Goal: Obtain resource: Download file/media

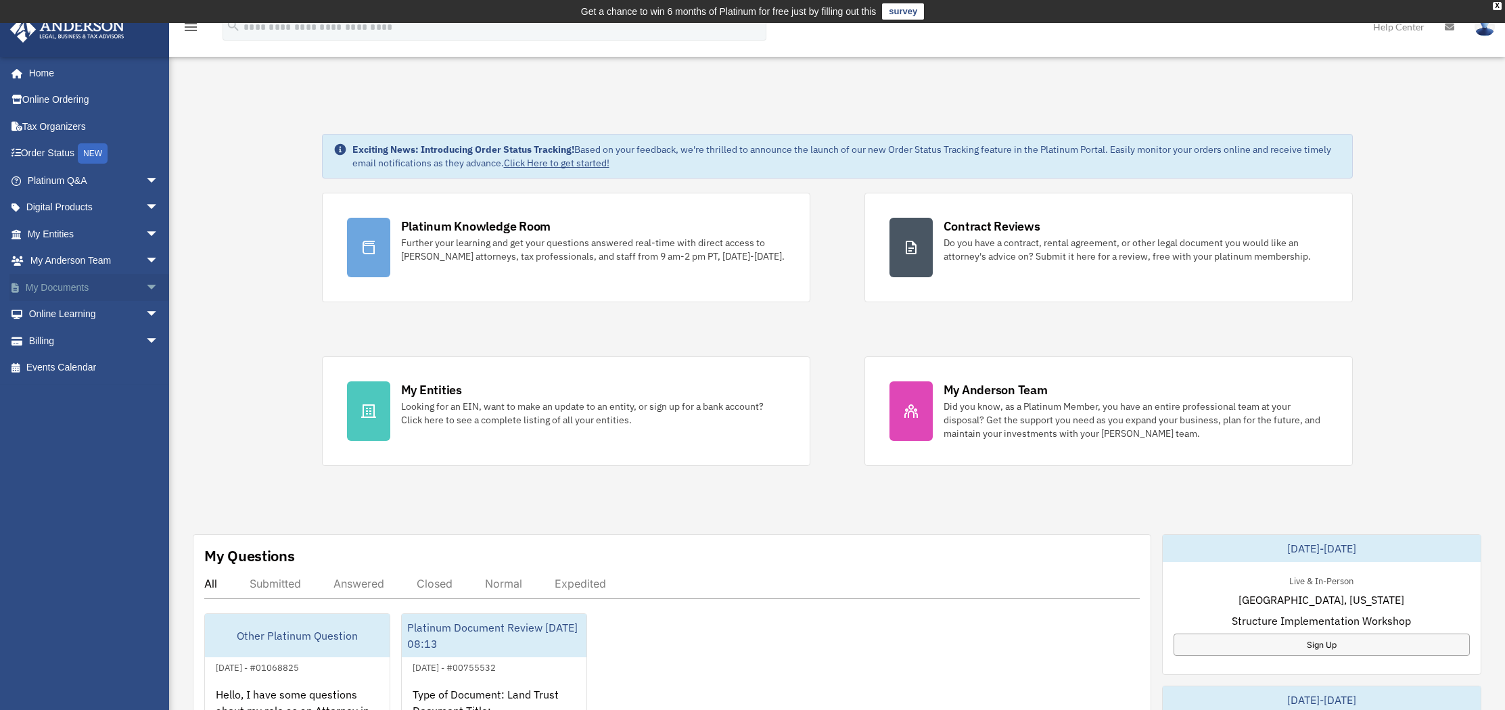
click at [145, 288] on span "arrow_drop_down" at bounding box center [158, 288] width 27 height 28
click at [59, 367] on link "Forms Library" at bounding box center [99, 367] width 160 height 27
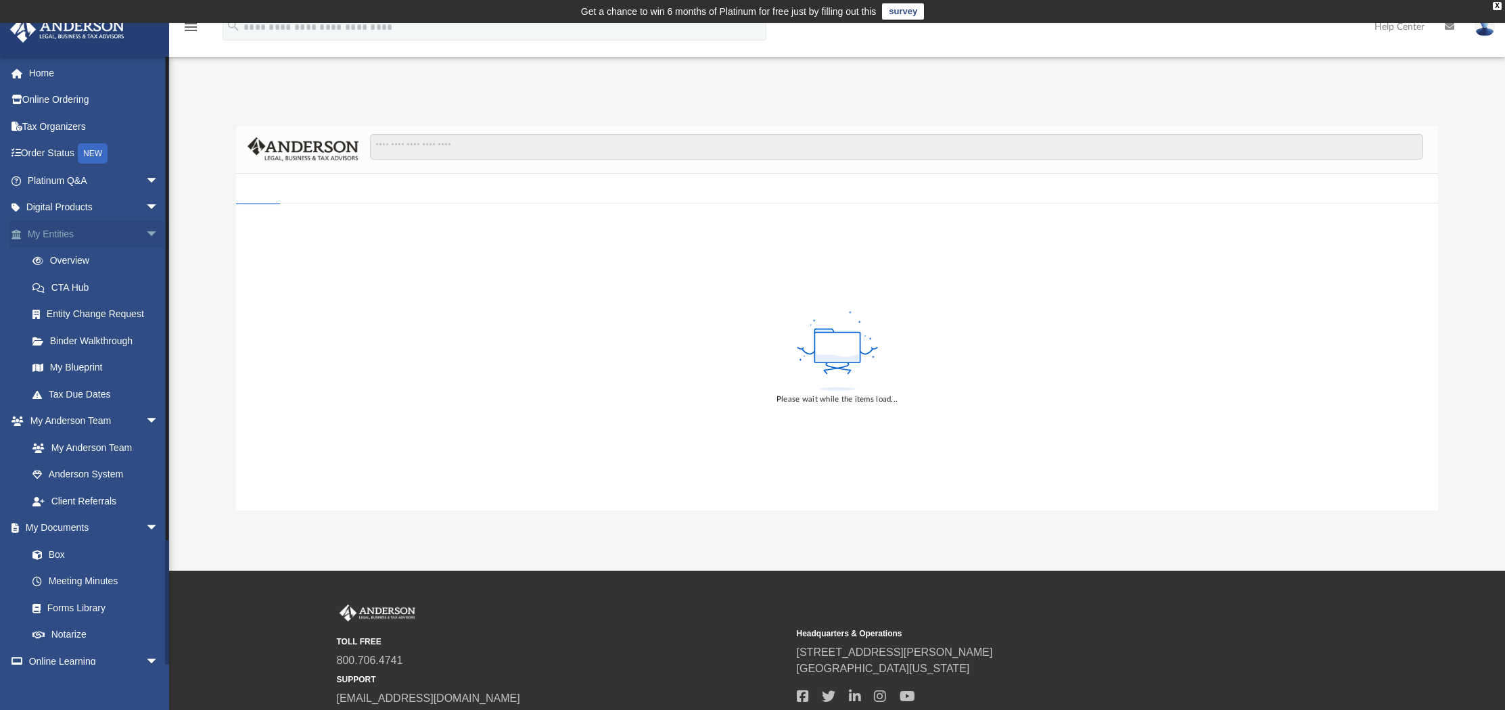
click at [145, 233] on span "arrow_drop_down" at bounding box center [158, 235] width 27 height 28
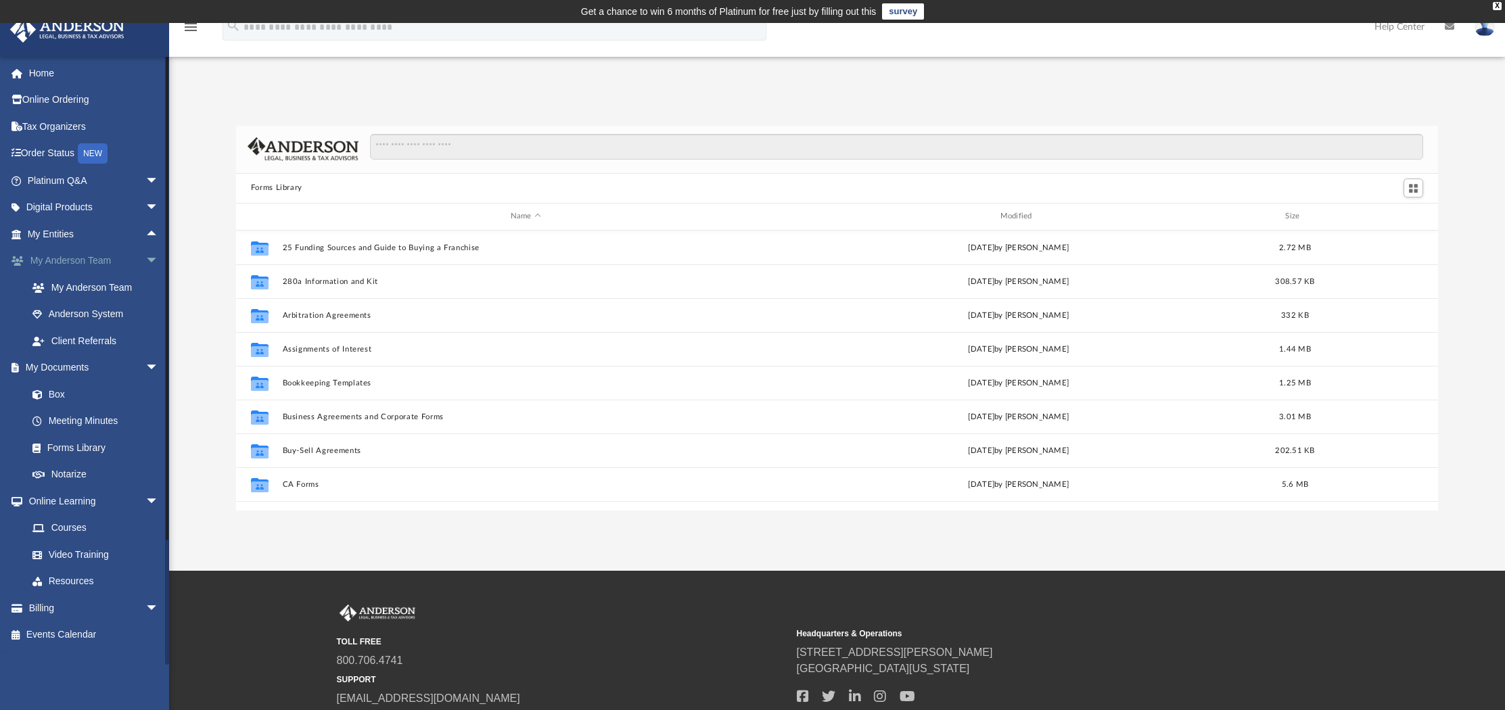
scroll to position [297, 1192]
click at [145, 260] on span "arrow_drop_down" at bounding box center [158, 262] width 27 height 28
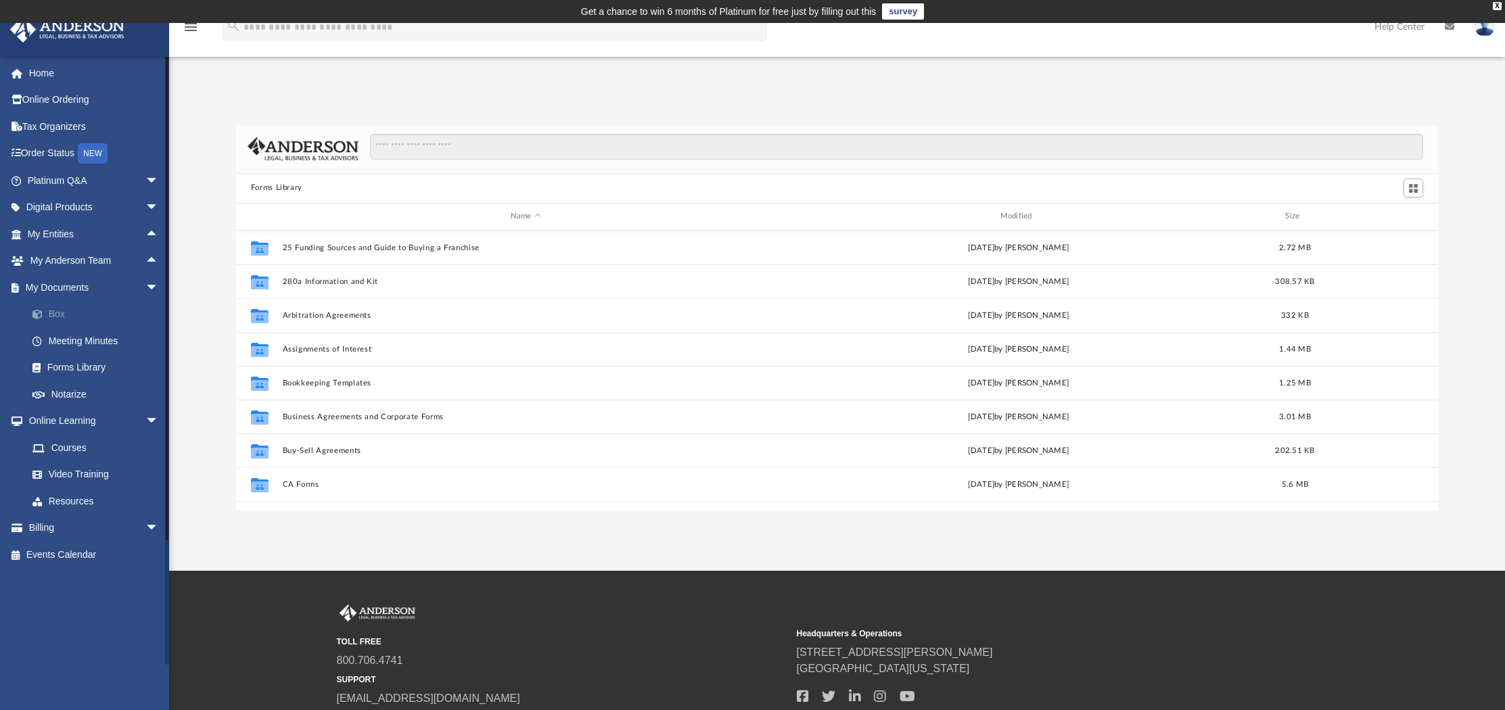
click at [62, 321] on link "Box" at bounding box center [99, 314] width 160 height 27
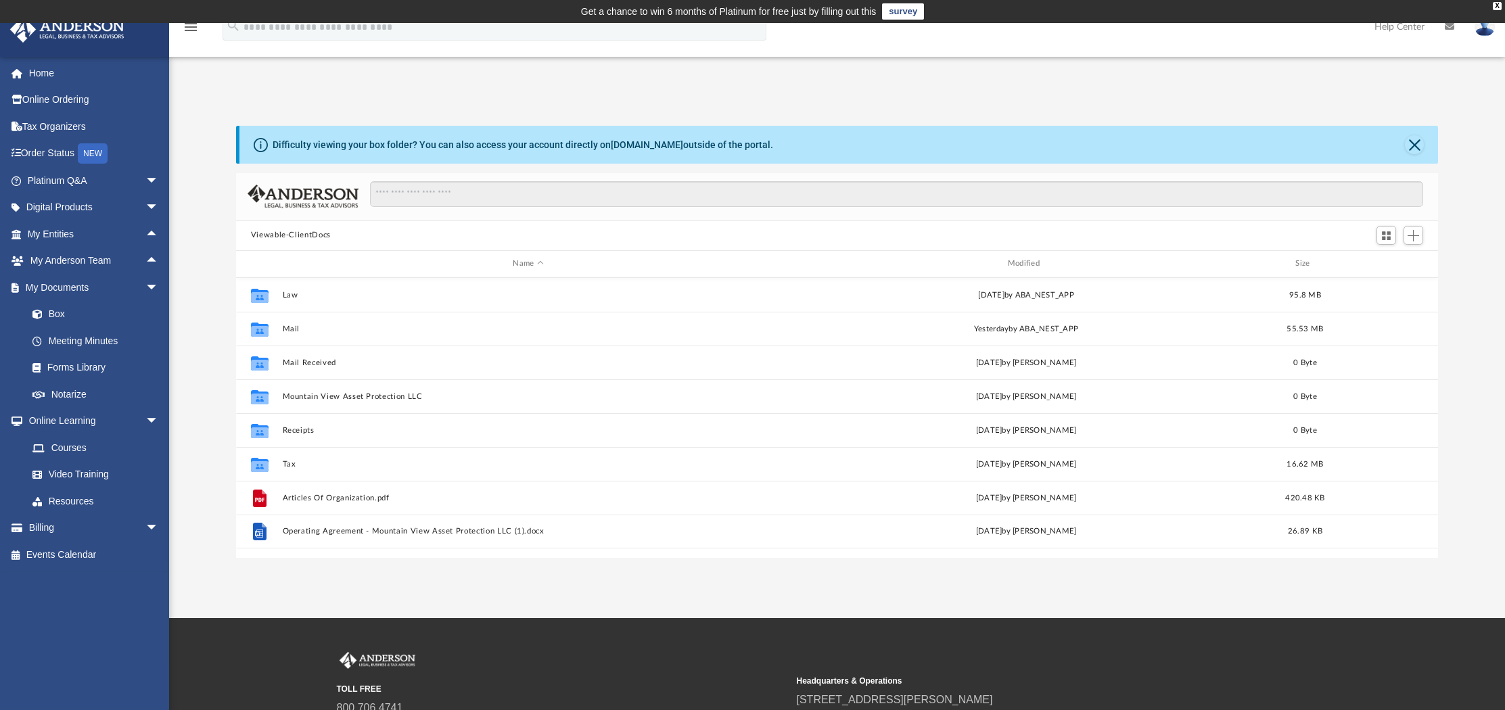
scroll to position [297, 1192]
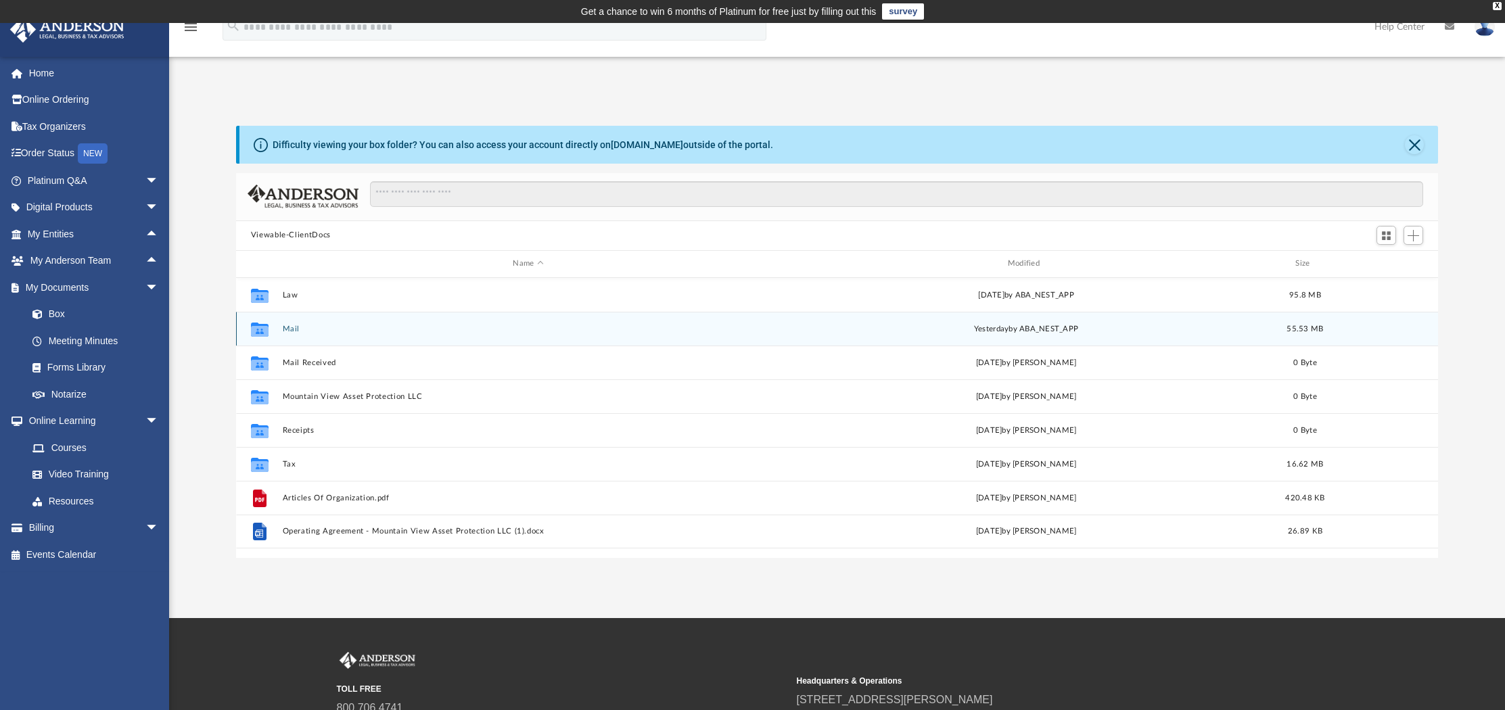
click at [292, 327] on button "Mail" at bounding box center [528, 328] width 492 height 9
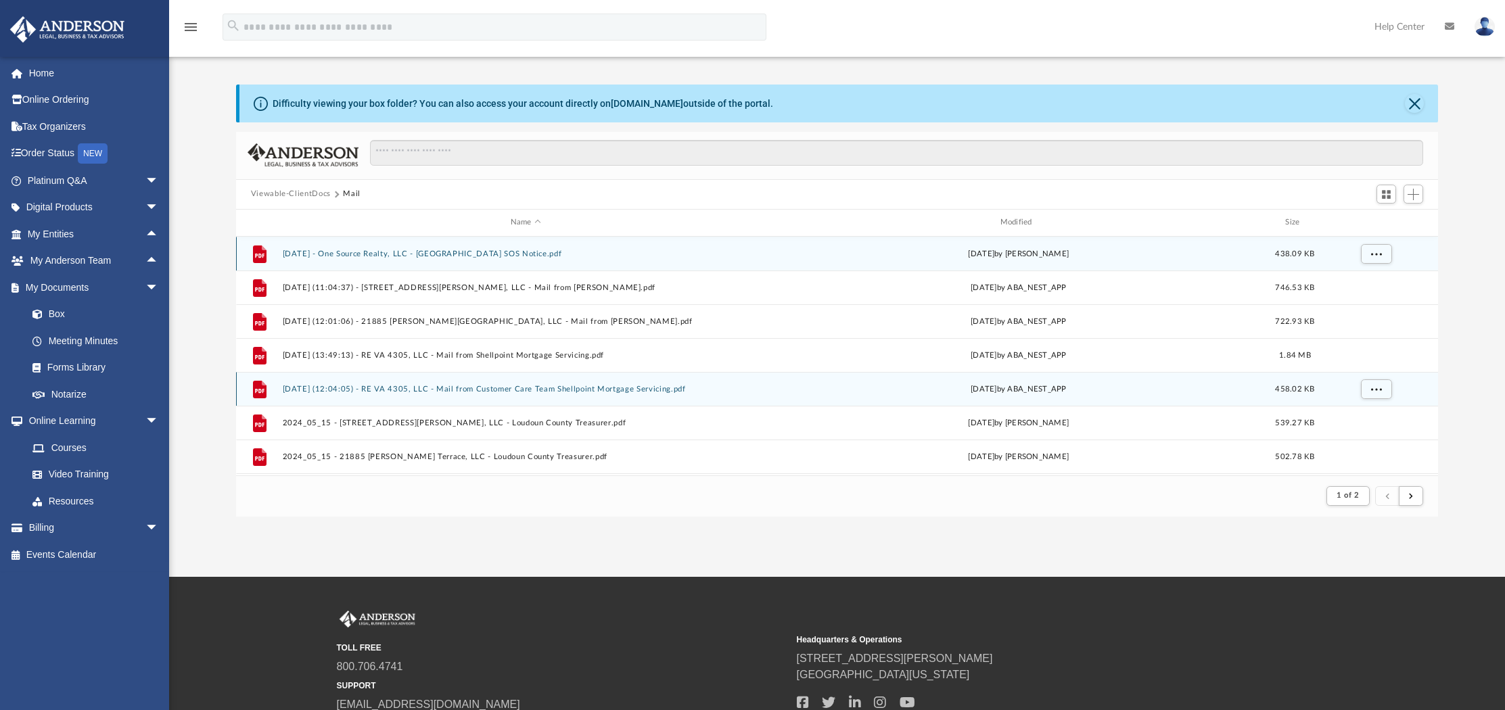
scroll to position [11, 11]
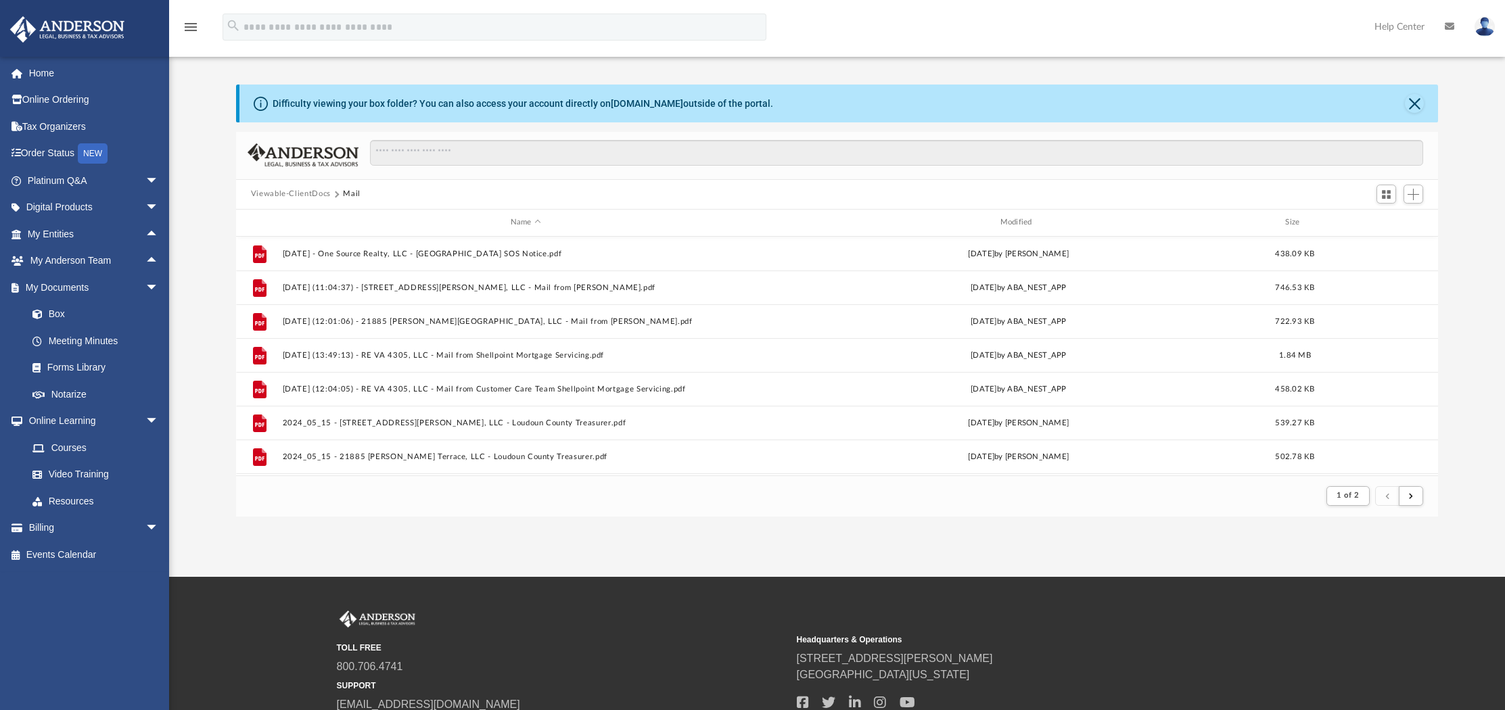
click at [672, 557] on div "App [EMAIL_ADDRESS][DOMAIN_NAME] Sign Out [EMAIL_ADDRESS][DOMAIN_NAME] Home Onl…" at bounding box center [752, 279] width 1505 height 595
click at [1419, 494] on button "submit" at bounding box center [1411, 496] width 24 height 20
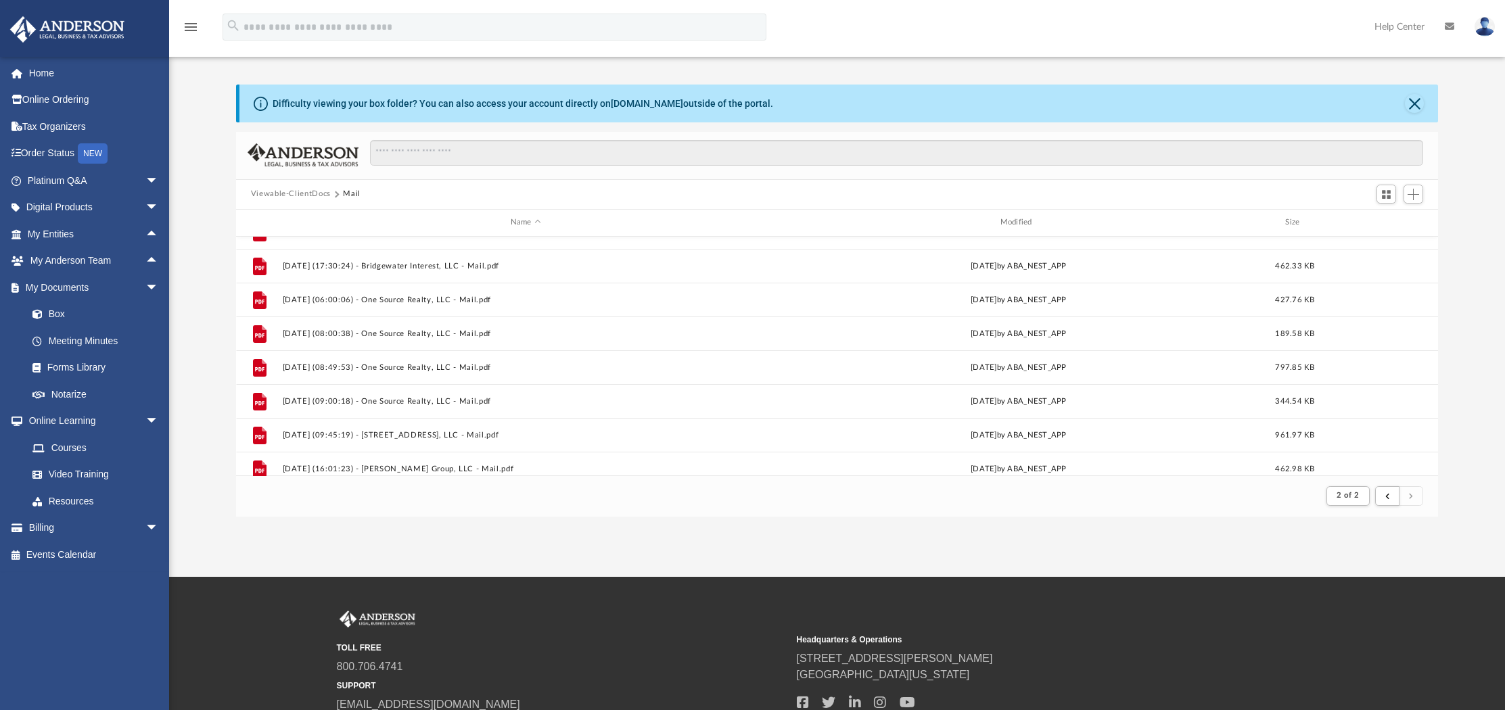
scroll to position [775, 0]
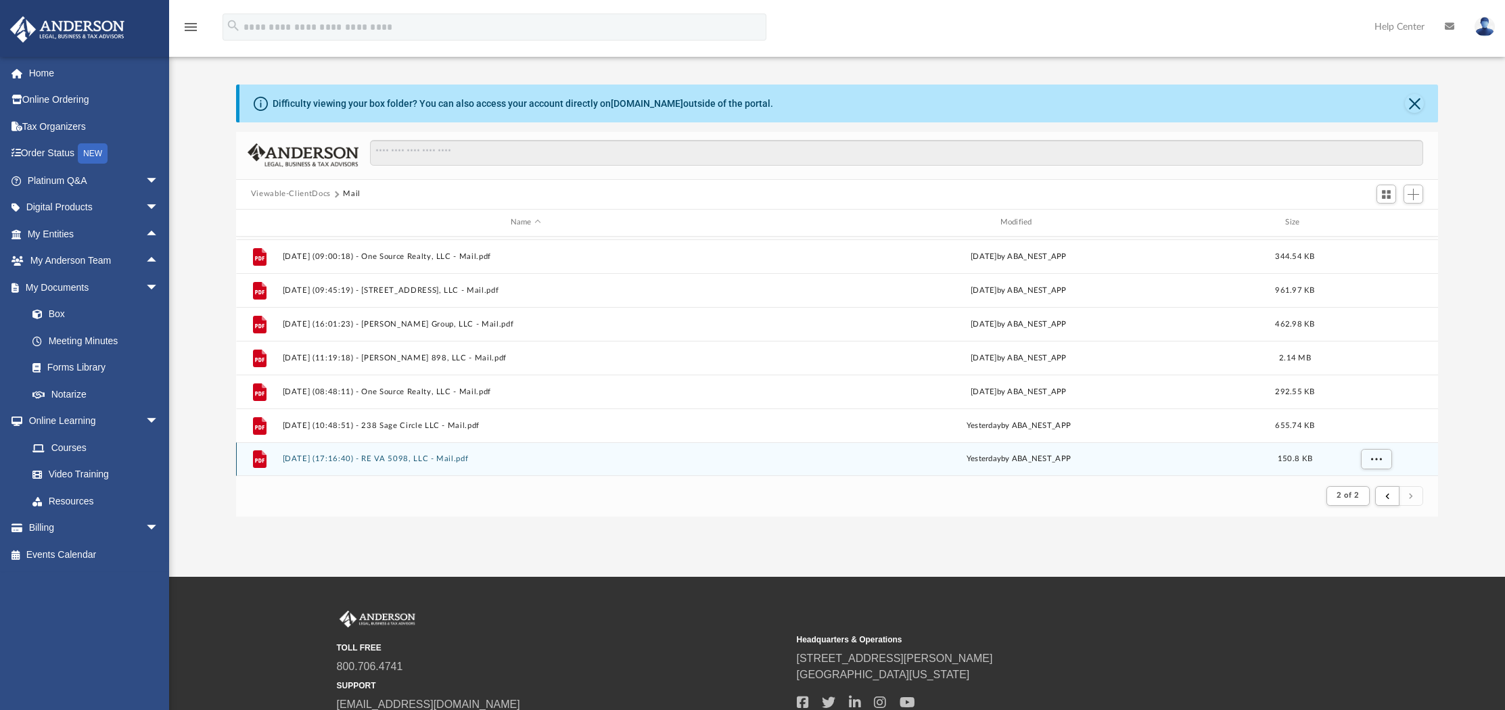
click at [428, 461] on button "[DATE] (17:16:40) - RE VA 5098, LLC - Mail.pdf" at bounding box center [525, 459] width 487 height 9
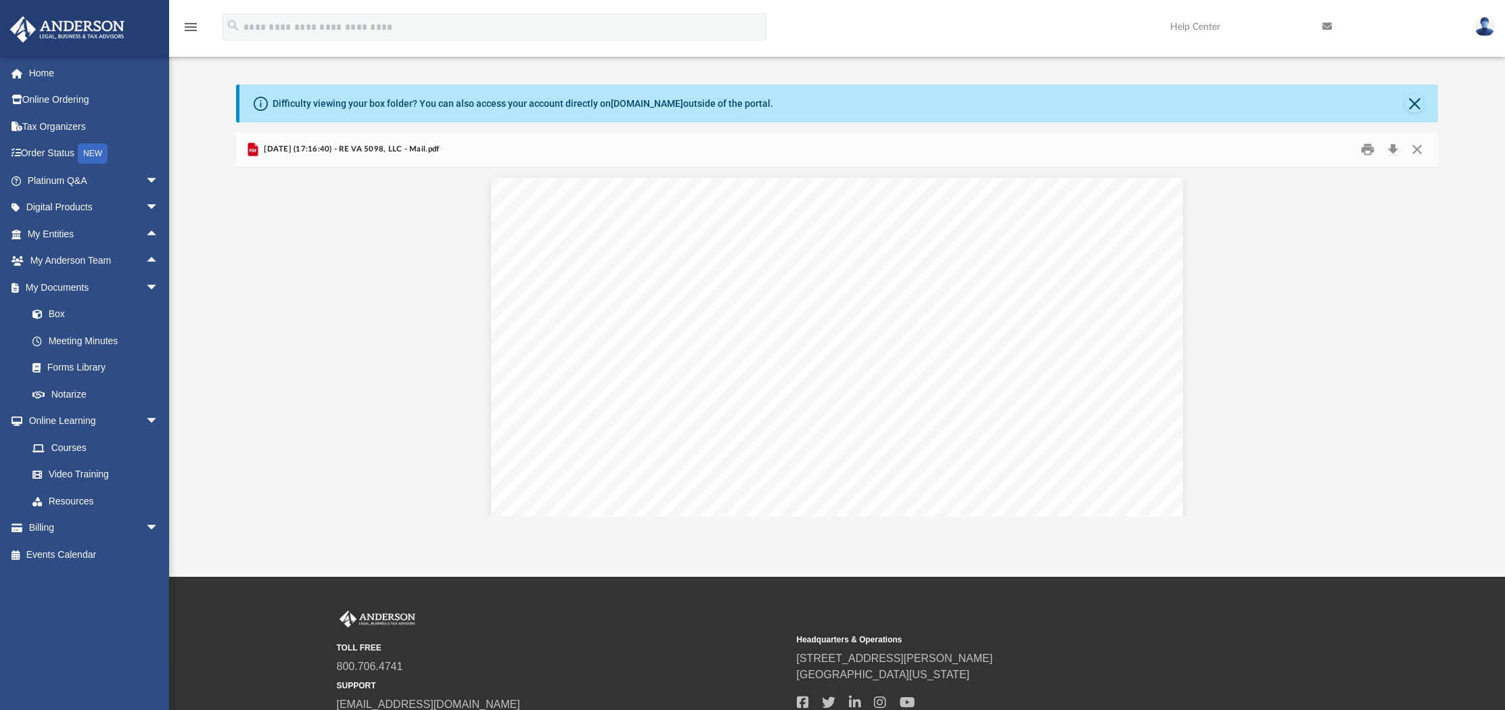
scroll to position [0, 0]
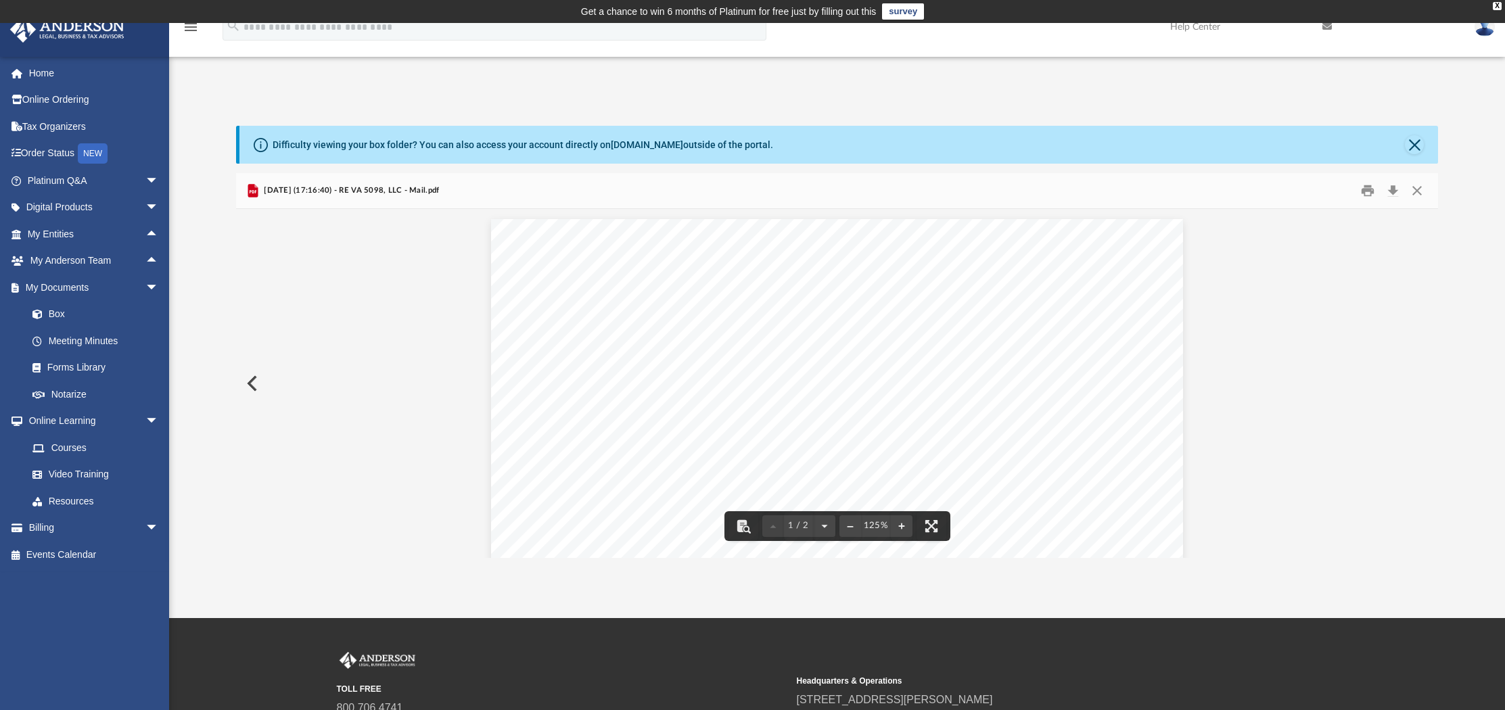
click at [1455, 185] on div "Difficulty viewing your box folder? You can also access your account directly o…" at bounding box center [837, 342] width 1336 height 432
click at [1417, 191] on button "Close" at bounding box center [1417, 190] width 24 height 21
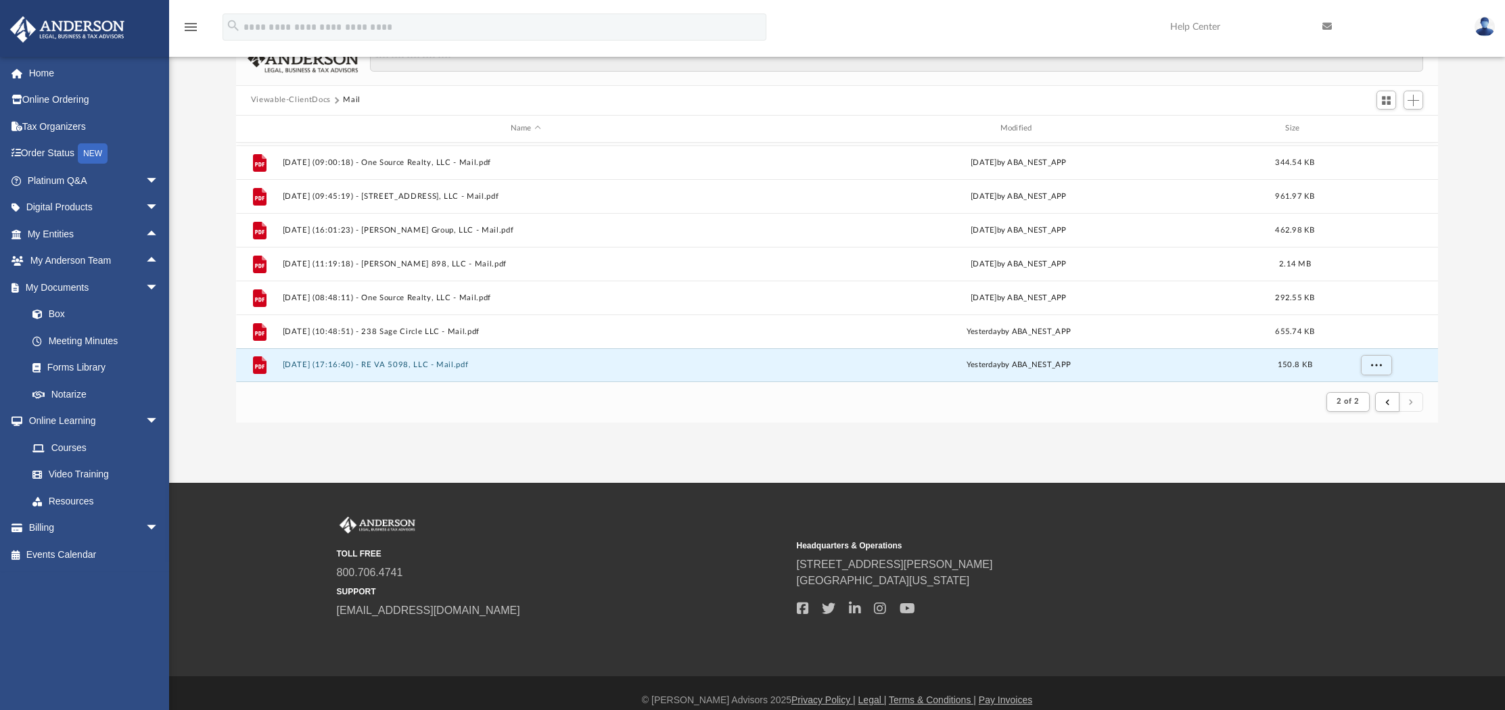
scroll to position [150, 0]
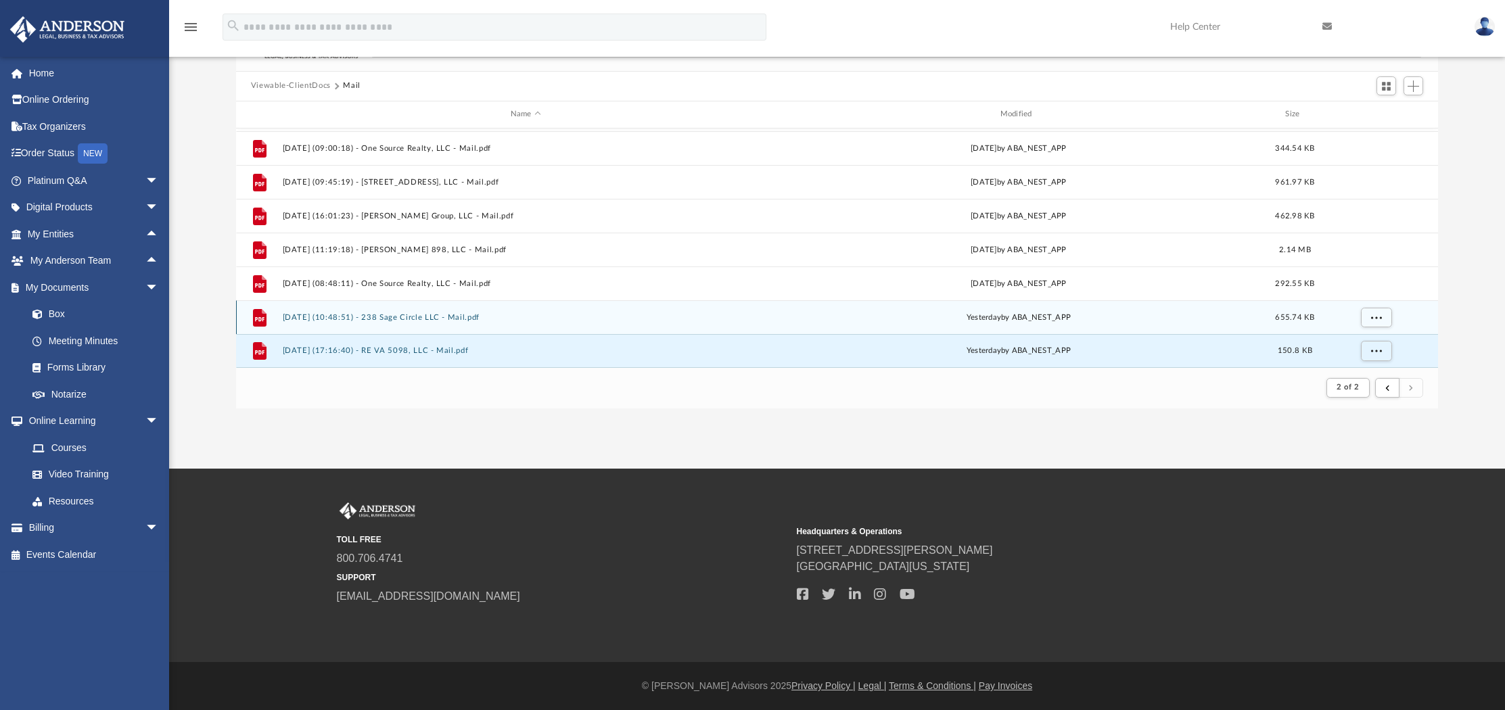
click at [466, 313] on button "[DATE] (10:48:51) - 238 Sage Circle LLC - Mail.pdf" at bounding box center [525, 317] width 487 height 9
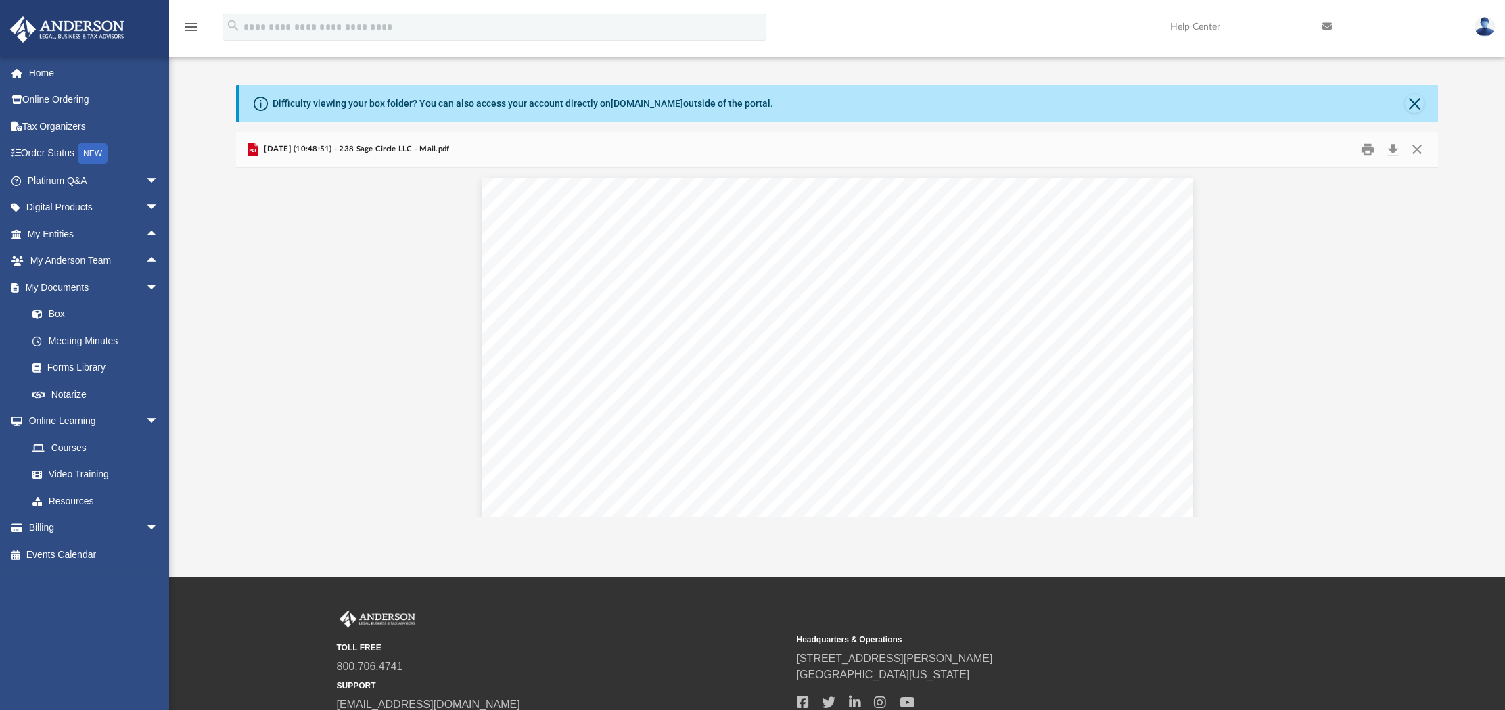
scroll to position [0, 0]
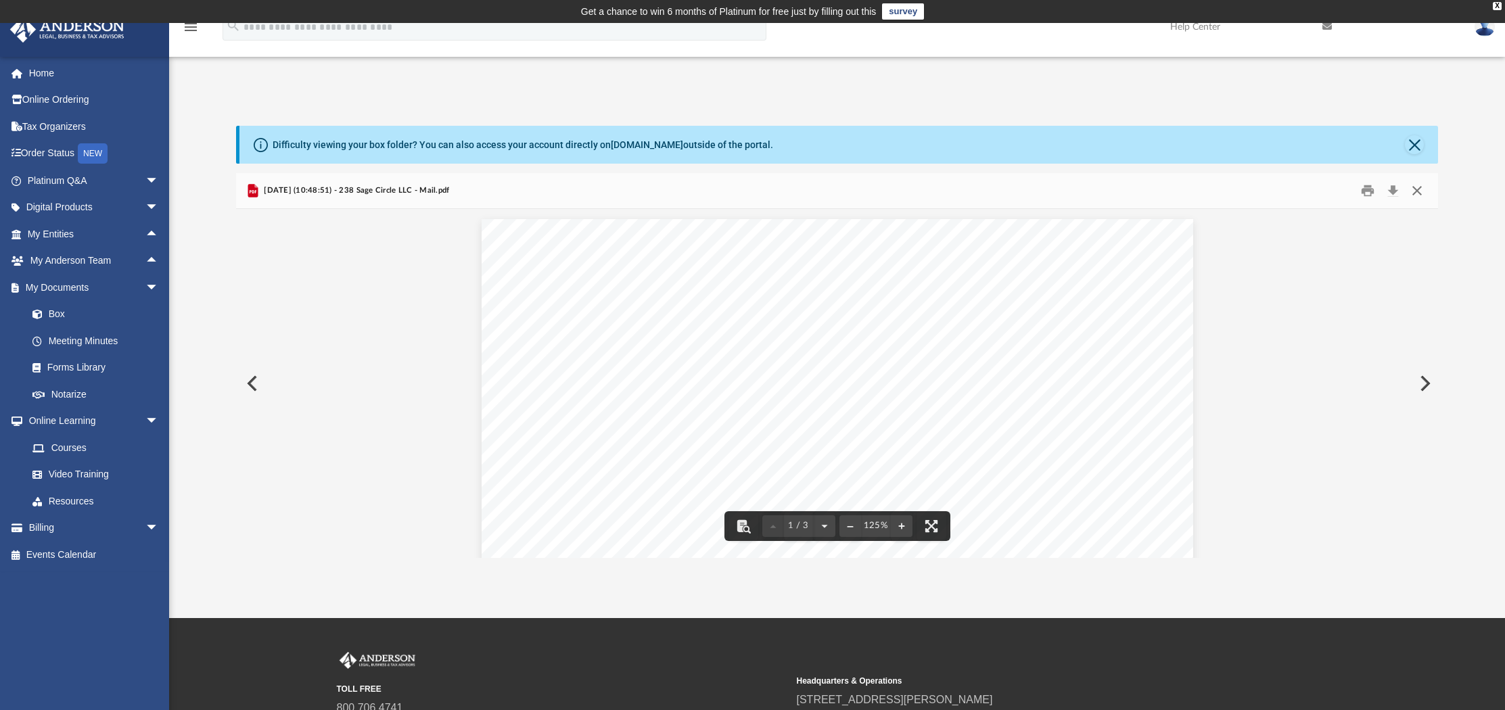
click at [1416, 191] on button "Close" at bounding box center [1417, 190] width 24 height 21
